Goal: Find specific page/section: Find specific page/section

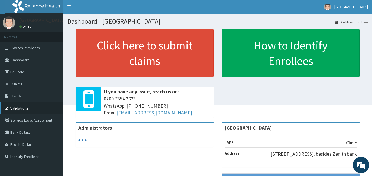
click at [20, 109] on link "Validations" at bounding box center [31, 108] width 63 height 12
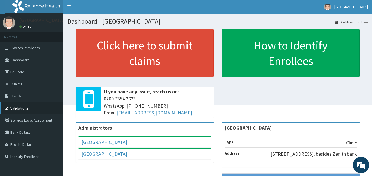
click at [24, 108] on link "Validations" at bounding box center [31, 108] width 63 height 12
